Goal: Task Accomplishment & Management: Complete application form

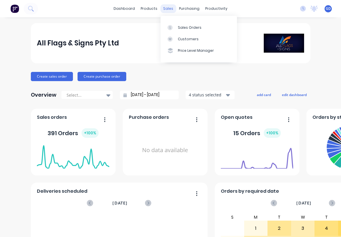
click at [169, 11] on div "sales" at bounding box center [168, 8] width 16 height 9
click at [29, 8] on icon at bounding box center [30, 8] width 5 height 5
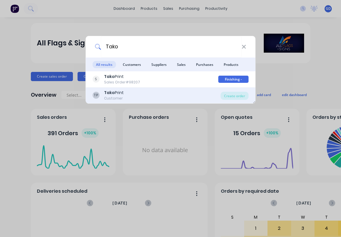
type input "Tako"
click at [122, 96] on div "Customer" at bounding box center [114, 98] width 20 height 5
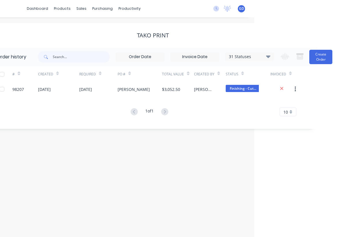
scroll to position [0, 87]
click at [268, 57] on icon at bounding box center [268, 56] width 4 height 3
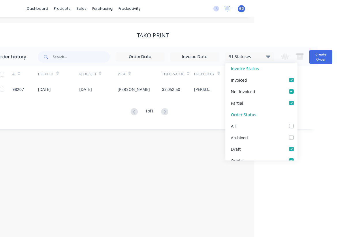
click at [297, 123] on label at bounding box center [297, 123] width 0 height 0
click at [297, 125] on input "checkbox" at bounding box center [299, 125] width 5 height 5
checkbox input "true"
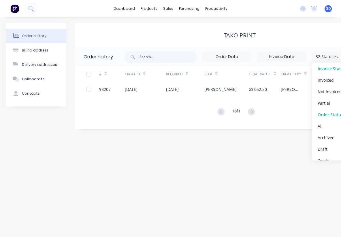
click at [128, 129] on div "Order history 32 Statuses Invoice Status Invoiced Not Invoiced Partial Order St…" at bounding box center [239, 89] width 329 height 82
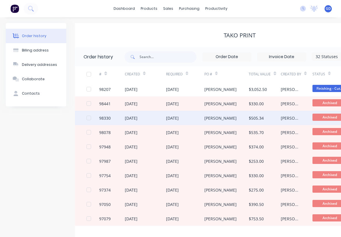
click at [109, 120] on div "98330" at bounding box center [105, 118] width 12 height 6
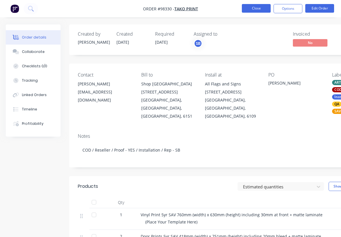
click at [253, 9] on button "Close" at bounding box center [256, 8] width 29 height 9
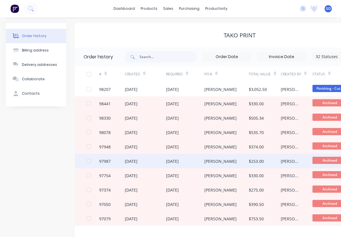
click at [110, 162] on div "97987" at bounding box center [105, 162] width 12 height 6
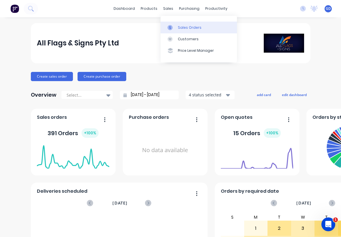
click at [185, 23] on link "Sales Orders" at bounding box center [199, 28] width 76 height 12
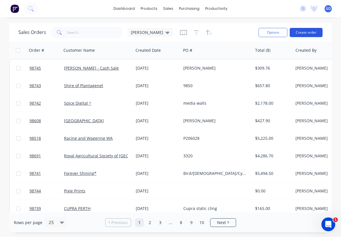
click at [300, 33] on button "Create order" at bounding box center [306, 32] width 33 height 9
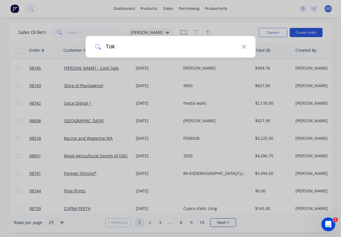
type input "Tako"
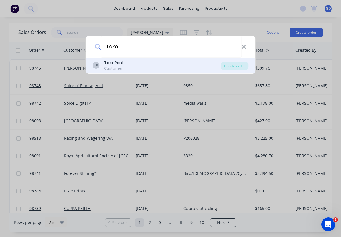
click at [118, 67] on div "Customer" at bounding box center [114, 68] width 20 height 5
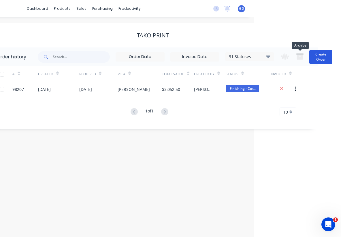
scroll to position [0, 87]
click at [325, 59] on button "Create Order" at bounding box center [320, 57] width 23 height 14
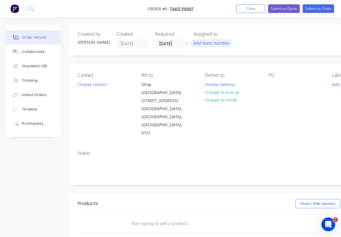
click at [220, 42] on button "Add team member" at bounding box center [212, 43] width 42 height 8
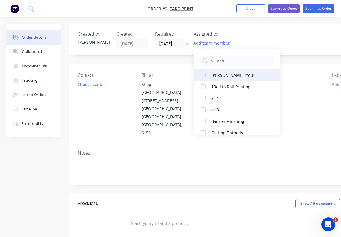
click at [203, 75] on div at bounding box center [203, 75] width 12 height 12
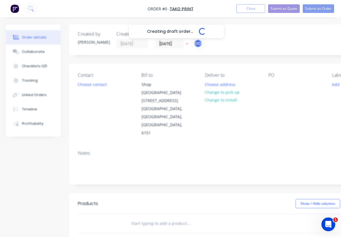
click at [81, 86] on div "Creating draft order... Loading... Order details Collaborate Checklists 0/0 Tra…" at bounding box center [200, 202] width 401 height 356
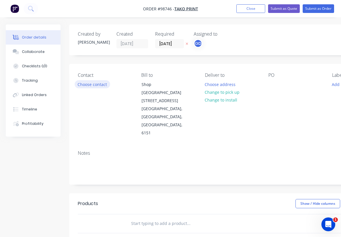
click at [81, 86] on button "Choose contact" at bounding box center [92, 84] width 35 height 8
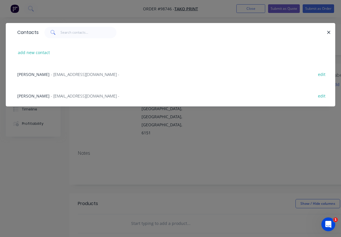
click at [27, 73] on span "Danielle Higgins" at bounding box center [33, 74] width 32 height 5
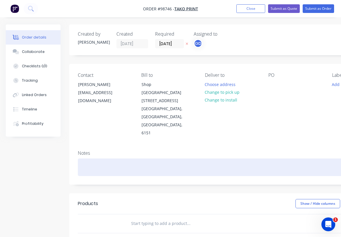
click at [86, 159] on div at bounding box center [232, 168] width 308 height 18
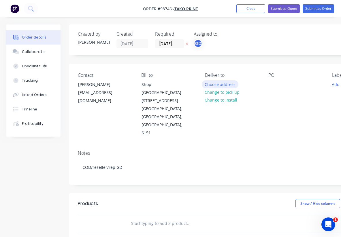
click at [217, 85] on button "Choose address" at bounding box center [220, 84] width 37 height 8
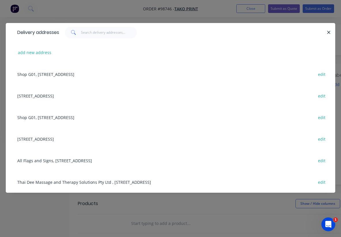
click at [57, 118] on div "Shop G01, 96 Mill Point Road, South Perth, Western Australia, Australia, 6151 e…" at bounding box center [170, 118] width 312 height 22
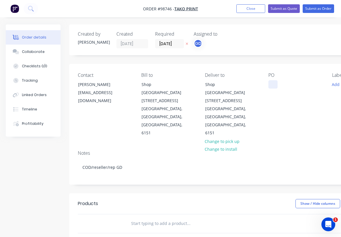
click at [272, 86] on div at bounding box center [272, 84] width 9 height 8
paste div
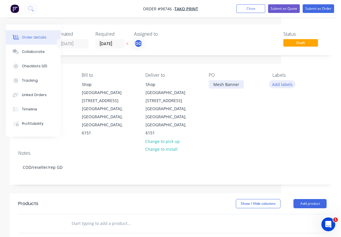
scroll to position [0, 60]
click at [286, 85] on button "Add labels" at bounding box center [282, 84] width 27 height 8
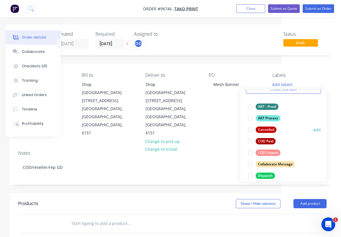
scroll to position [30, 0]
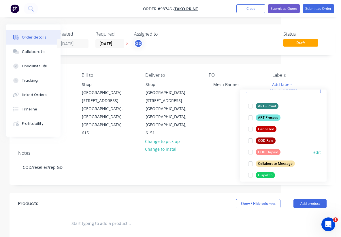
click at [272, 154] on div "COD Unpaid" at bounding box center [268, 152] width 25 height 6
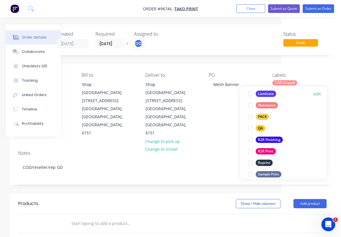
scroll to position [202, 0]
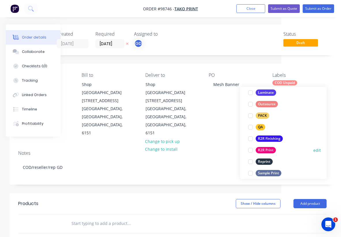
click at [271, 152] on div "R2R Print" at bounding box center [266, 150] width 20 height 6
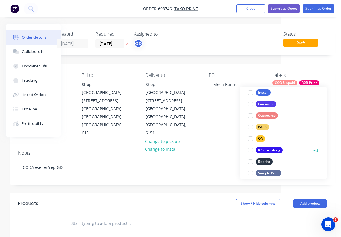
click at [271, 151] on div "R2R Finishing" at bounding box center [269, 150] width 27 height 6
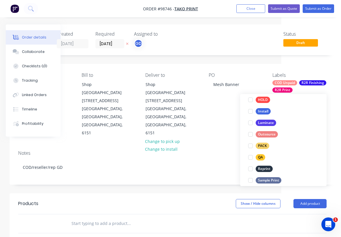
click at [94, 218] on input "text" at bounding box center [128, 224] width 115 height 12
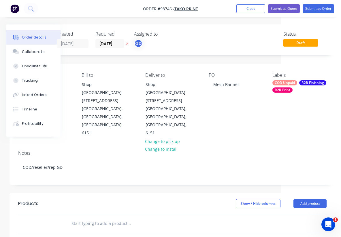
paste input "Qty 1 Size is: 3595mmx2430. Hem and eyelets $375 + GST"
type input "Qty 1 Size is: 3595mmx2430. Hem and eyelets $375 + GST"
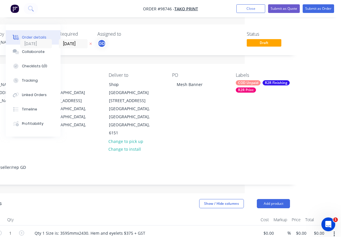
scroll to position [0, 96]
click at [108, 229] on div "Qty 1 Size is: 3595mmx2430. Hem and eyelets $375 + GST" at bounding box center [90, 233] width 120 height 8
click at [134, 229] on div "Qty 1 Size is: 3595mmx2430. Hem and plastic eyelets $375 + GST" at bounding box center [97, 233] width 134 height 8
click at [142, 194] on header "Products Show / Hide columns Add product" at bounding box center [136, 204] width 326 height 21
click at [321, 229] on input "0.00" at bounding box center [319, 233] width 13 height 8
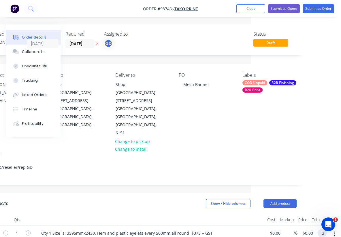
scroll to position [0, 90]
type input "375"
type input "$375.00"
click at [195, 214] on div at bounding box center [149, 220] width 231 height 12
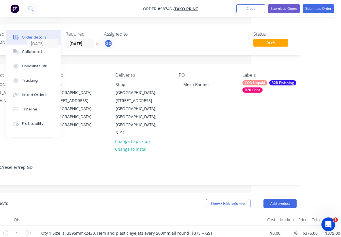
scroll to position [156, 90]
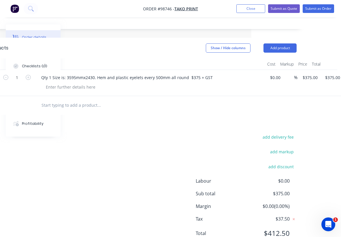
click at [280, 133] on div "add delivery fee" at bounding box center [261, 140] width 72 height 15
click at [282, 133] on button "add delivery fee" at bounding box center [277, 137] width 37 height 8
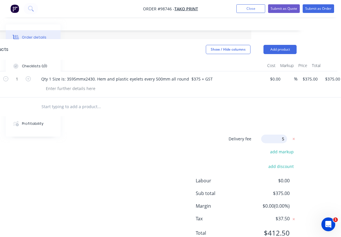
type input "55"
click at [199, 135] on div "Delivery fee Delivery fee Delivery fee name (Optional) 55 55 $0 add markup add …" at bounding box center [142, 190] width 308 height 110
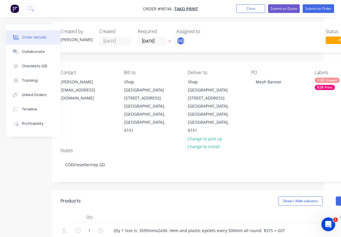
scroll to position [3, 17]
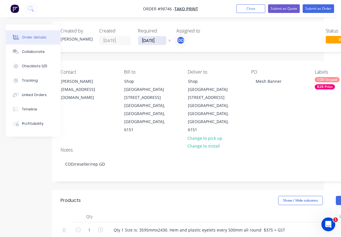
click at [151, 40] on input "[DATE]" at bounding box center [152, 40] width 28 height 9
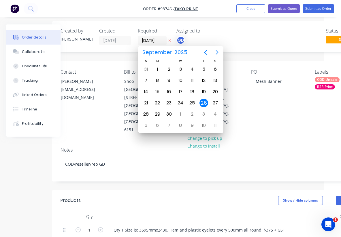
click at [217, 55] on icon "Next page" at bounding box center [217, 52] width 7 height 7
click at [203, 69] on div "3" at bounding box center [203, 69] width 9 height 9
type input "[DATE]"
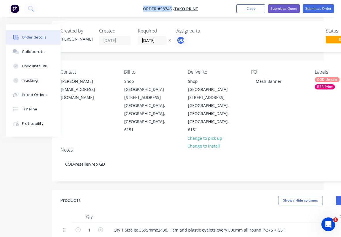
drag, startPoint x: 139, startPoint y: 4, endPoint x: 170, endPoint y: 9, distance: 31.2
click at [170, 9] on nav "Order #98746 - Tako Print Add product Close Submit as Quote Submit as Order" at bounding box center [170, 8] width 341 height 17
copy span "Order #98746"
click at [241, 10] on button "Close" at bounding box center [250, 8] width 29 height 9
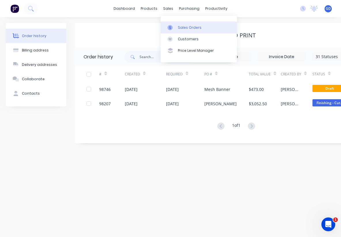
click at [182, 26] on div "Sales Orders" at bounding box center [190, 27] width 24 height 5
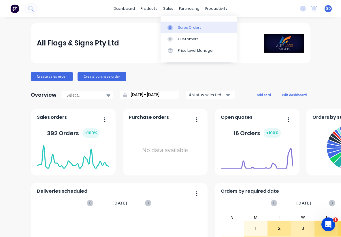
click at [186, 28] on div "Sales Orders" at bounding box center [190, 27] width 24 height 5
click at [184, 26] on div "Sales Orders" at bounding box center [190, 27] width 24 height 5
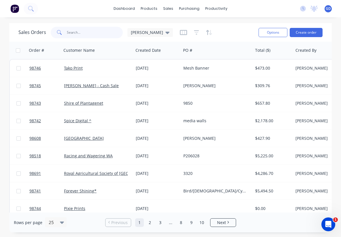
click at [78, 33] on input "text" at bounding box center [95, 33] width 56 height 12
type input "[PERSON_NAME]"
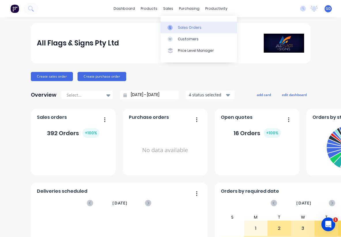
click at [185, 27] on div "Sales Orders" at bounding box center [190, 27] width 24 height 5
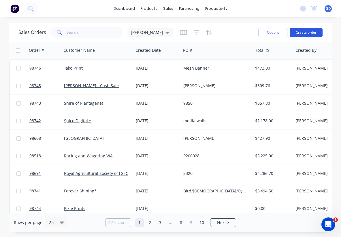
click at [303, 33] on button "Create order" at bounding box center [306, 32] width 33 height 9
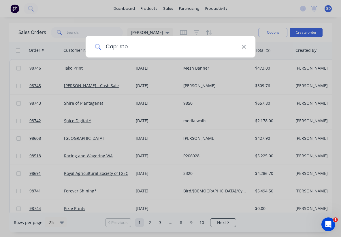
type input "Capristo"
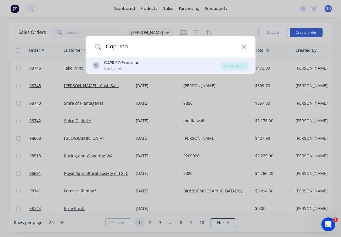
click at [133, 63] on div "CAPRISO Expresso" at bounding box center [121, 63] width 35 height 6
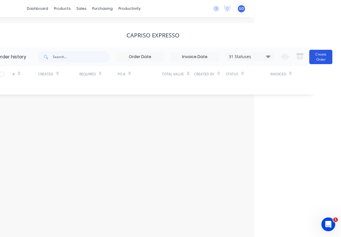
scroll to position [0, 87]
click at [326, 56] on button "Create Order" at bounding box center [320, 57] width 23 height 14
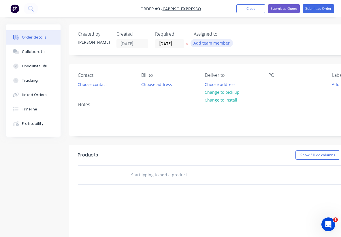
click at [208, 42] on button "Add team member" at bounding box center [212, 43] width 42 height 8
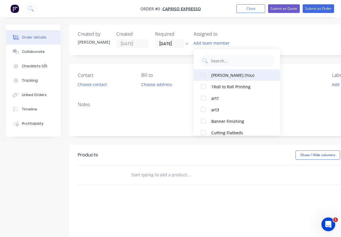
click at [203, 73] on div at bounding box center [203, 75] width 12 height 12
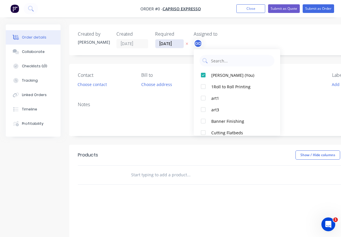
click at [168, 45] on div "Order details Collaborate Checklists 0/0 Tracking Linked Orders Timeline Profit…" at bounding box center [200, 178] width 401 height 308
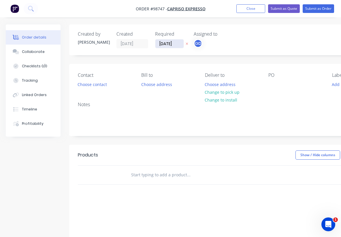
click at [168, 46] on input "[DATE]" at bounding box center [169, 43] width 28 height 9
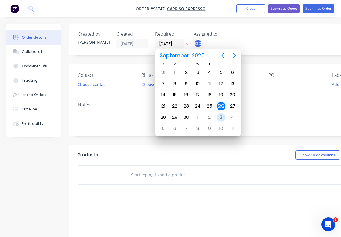
click at [222, 118] on div "3" at bounding box center [221, 117] width 9 height 9
type input "[DATE]"
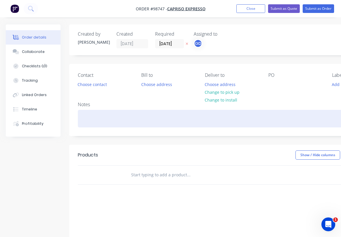
click at [191, 111] on div at bounding box center [232, 119] width 308 height 18
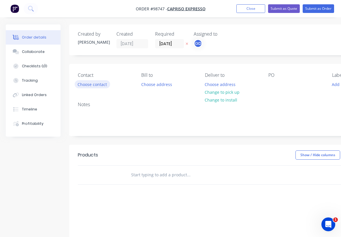
click at [97, 85] on button "Choose contact" at bounding box center [92, 84] width 35 height 8
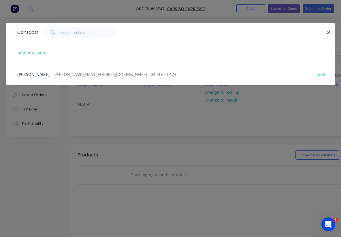
click at [40, 75] on span "[PERSON_NAME]" at bounding box center [33, 74] width 32 height 5
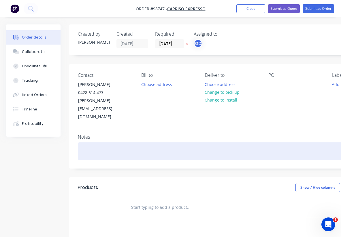
click at [89, 143] on div at bounding box center [232, 152] width 308 height 18
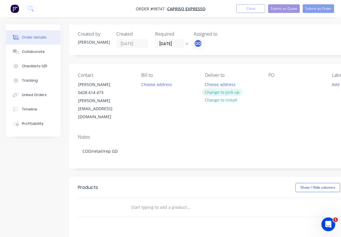
click at [226, 93] on button "Change to pick up" at bounding box center [222, 92] width 41 height 8
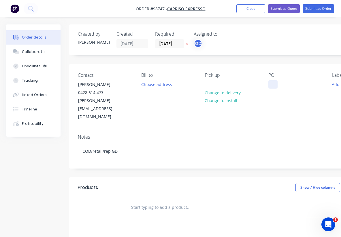
click at [273, 84] on div at bounding box center [272, 84] width 9 height 8
click at [268, 111] on div "Contact Stephen Coda 0428 614 473 stephen@capristoespresso.com.au Bill to Choos…" at bounding box center [232, 97] width 326 height 66
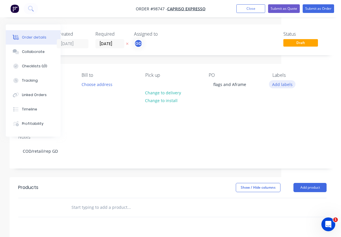
click at [288, 86] on button "Add labels" at bounding box center [282, 84] width 27 height 8
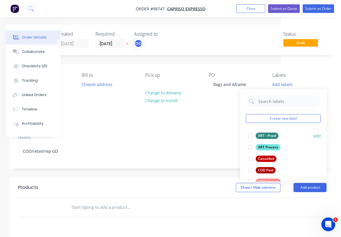
click at [273, 134] on div "ART - Proof" at bounding box center [267, 136] width 23 height 6
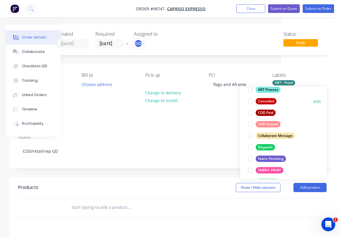
scroll to position [58, 0]
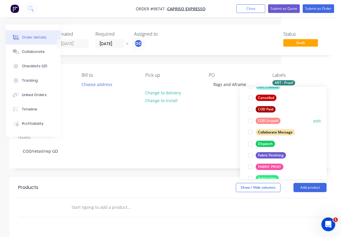
click at [270, 122] on div "COD Unpaid" at bounding box center [268, 121] width 25 height 6
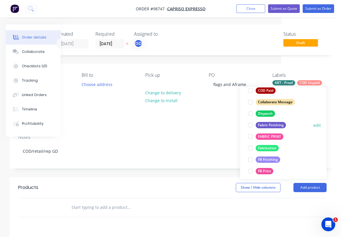
scroll to position [90, 0]
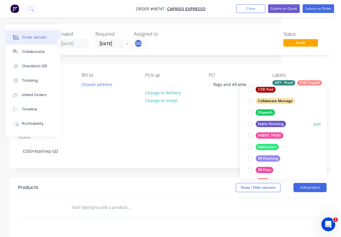
click at [274, 124] on div "Fabric Finishing" at bounding box center [271, 124] width 30 height 6
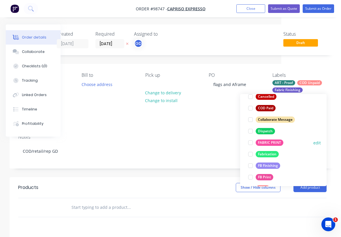
click at [273, 143] on div "FABRIC PRINT" at bounding box center [270, 143] width 28 height 6
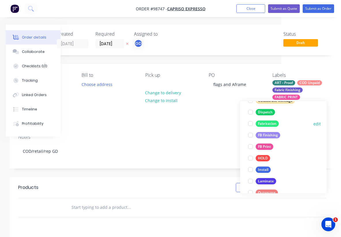
scroll to position [128, 0]
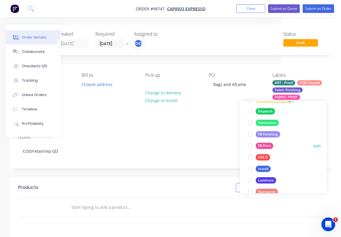
click at [270, 146] on div "FB Print" at bounding box center [265, 146] width 18 height 6
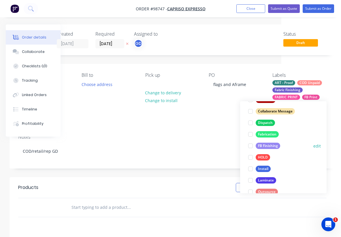
click at [269, 149] on div "FB Finishing" at bounding box center [268, 146] width 24 height 6
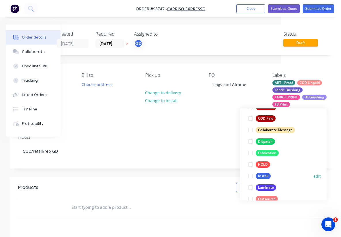
scroll to position [160, 0]
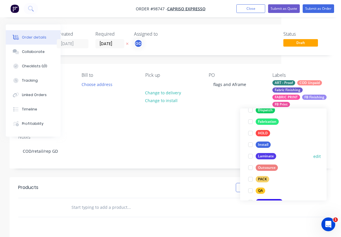
click at [272, 155] on div "Laminate" at bounding box center [266, 156] width 20 height 6
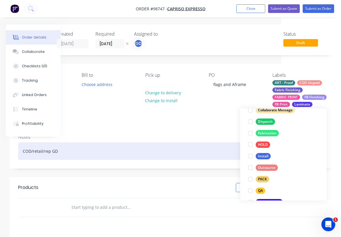
click at [208, 143] on div "COD/retail/rep GD" at bounding box center [172, 152] width 308 height 18
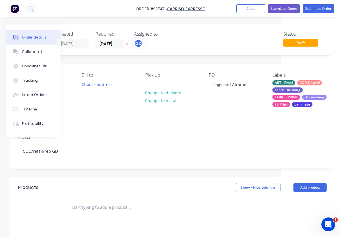
click at [122, 202] on input "text" at bounding box center [128, 208] width 115 height 12
paste input "Large 4m Blade flags, double sided, pole and spike and 10kg Base. $490 Each set…"
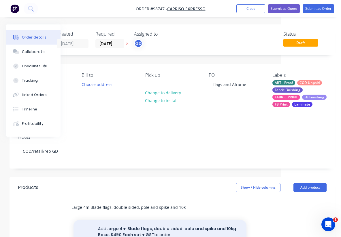
type input "Large 4m Blade flags, double sided, pole and spike and 10kg Base. $490 Each set…"
click at [136, 220] on button "Add Large 4m Blade flags, double sided, pole and spike and 10kg Base. $490 Each…" at bounding box center [159, 232] width 173 height 24
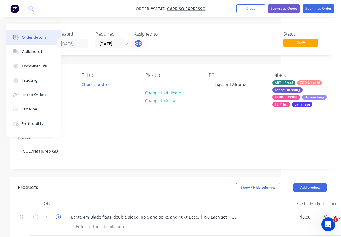
click at [59, 215] on icon "button" at bounding box center [58, 217] width 5 height 5
type input "2"
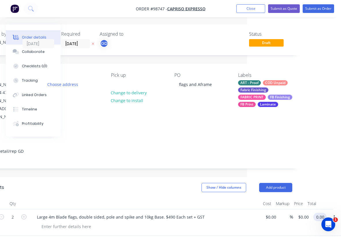
click at [319, 213] on input "0.00" at bounding box center [321, 217] width 11 height 8
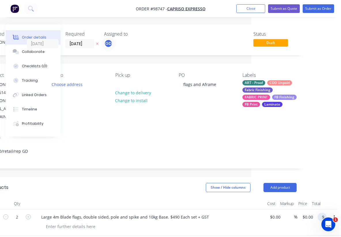
scroll to position [0, 90]
type input "980"
type input "$490.00"
type input "$980.00"
click at [177, 183] on div "Show / Hide columns Add product" at bounding box center [175, 187] width 243 height 9
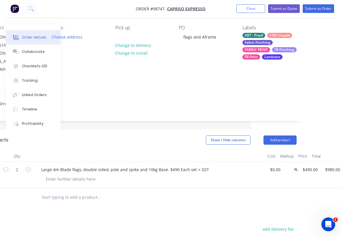
scroll to position [49, 90]
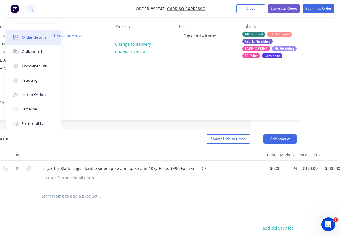
click at [60, 191] on input "text" at bounding box center [98, 197] width 115 height 12
paste input "Metal face A-frame, with UV laminate both sides. 900m high x 600mm wide"
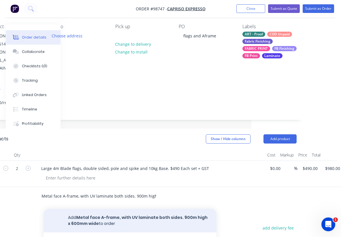
type input "Metal face A-frame, with UV laminate both sides. 900m high x 600mm wide"
click at [88, 209] on button "Add Metal face A-frame, with UV laminate both sides. 900m high x 600mm wide to …" at bounding box center [130, 221] width 173 height 24
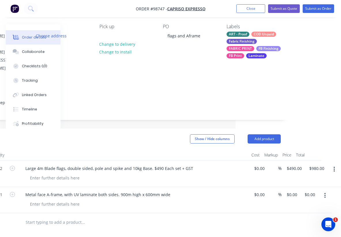
scroll to position [49, 105]
click at [314, 191] on div "0.00 0.00" at bounding box center [309, 195] width 11 height 8
type input "295"
type input "$295.00"
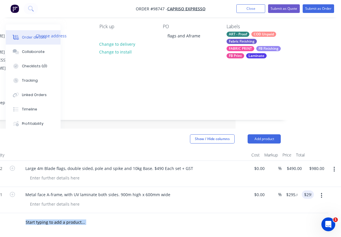
click at [157, 135] on div "Show / Hide columns Add product" at bounding box center [159, 139] width 243 height 9
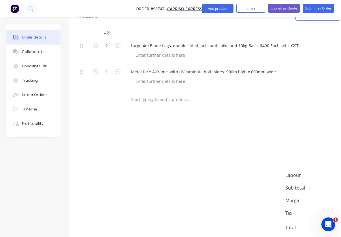
scroll to position [0, 0]
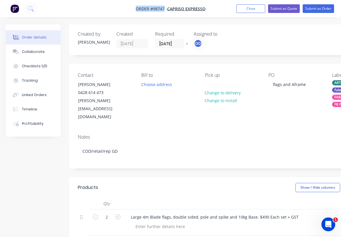
drag, startPoint x: 134, startPoint y: 7, endPoint x: 164, endPoint y: 11, distance: 30.5
click at [164, 11] on nav "Order #98747 - CAPRISO Expresso Add product Close Submit as Quote Submit as Ord…" at bounding box center [170, 8] width 341 height 17
copy span "Order #98747"
click at [213, 84] on div at bounding box center [209, 84] width 9 height 8
click at [207, 130] on div "Notes COD/retail/rep GD" at bounding box center [232, 149] width 326 height 39
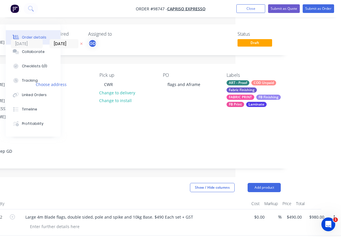
scroll to position [0, 105]
click at [188, 84] on div "flags and Aframe" at bounding box center [184, 84] width 42 height 8
click at [169, 113] on div "Contact Stephen Coda 0428 614 473 stephen@capristoespresso.com.au Bill to Choos…" at bounding box center [127, 97] width 326 height 66
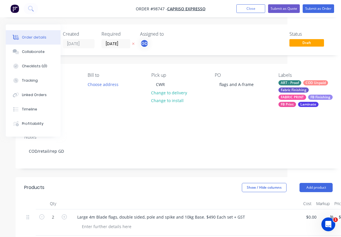
scroll to position [0, 0]
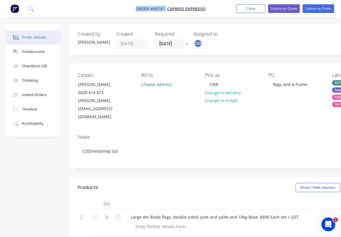
drag, startPoint x: 131, startPoint y: 8, endPoint x: 165, endPoint y: 9, distance: 33.7
click at [165, 9] on nav "Order #98747 - CAPRISO Expresso Add product Close Submit as Quote Submit as Ord…" at bounding box center [170, 8] width 341 height 17
copy span "Order #98747"
click at [248, 10] on button "Close" at bounding box center [250, 8] width 29 height 9
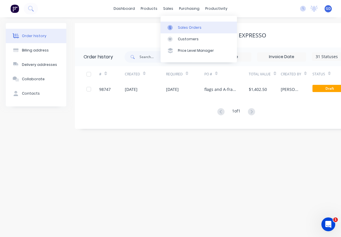
click at [182, 26] on div "Sales Orders" at bounding box center [190, 27] width 24 height 5
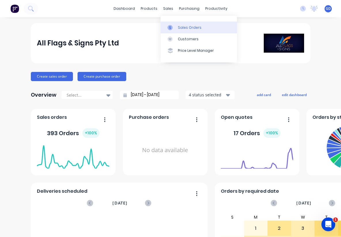
click at [182, 24] on link "Sales Orders" at bounding box center [199, 28] width 76 height 12
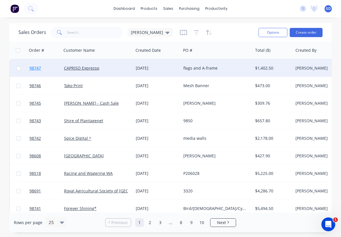
click at [35, 68] on span "98747" at bounding box center [35, 68] width 12 height 6
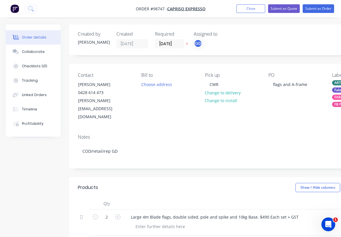
type input "$490.00"
type input "$980.00"
type input "$295.00"
